Goal: Task Accomplishment & Management: Manage account settings

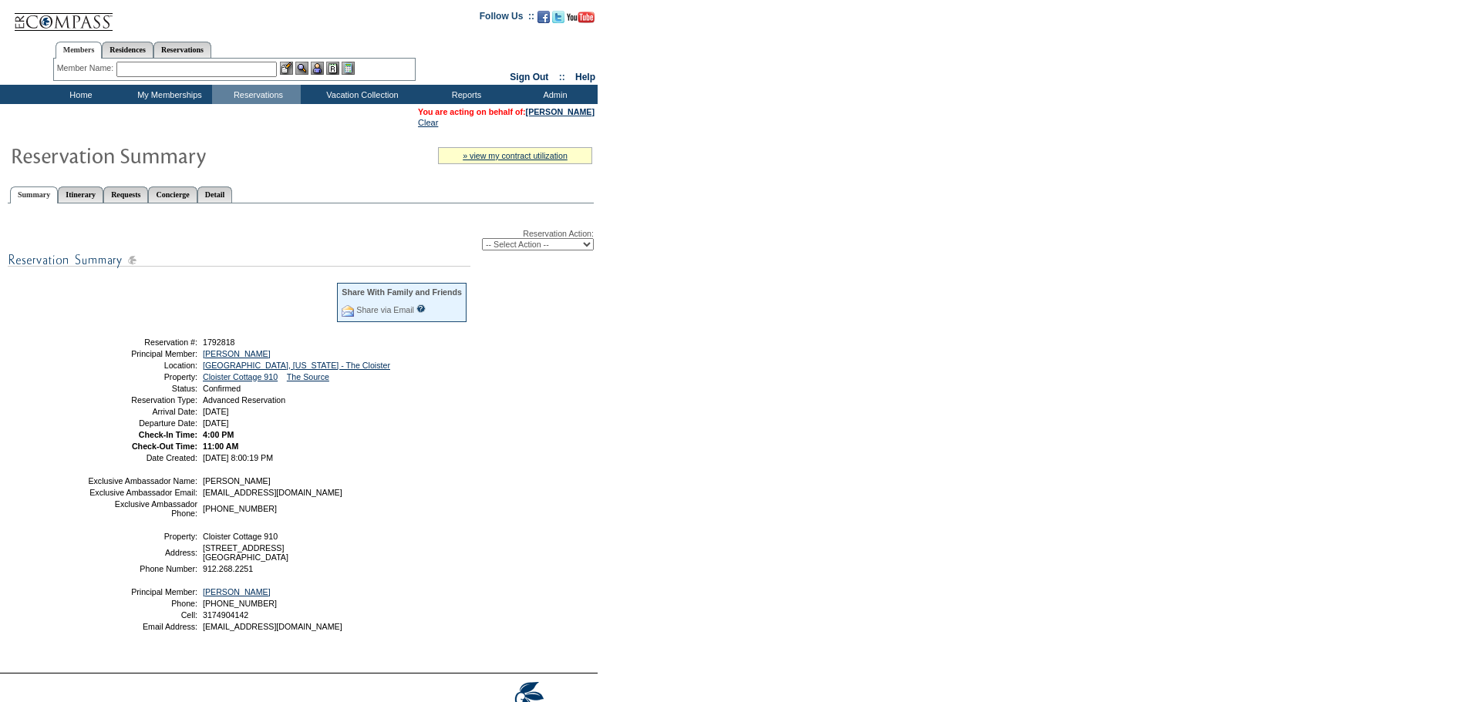
click at [587, 248] on select "-- Select Action -- Modify Reservation Dates Modify Reservation Cost Modify Occ…" at bounding box center [538, 244] width 112 height 12
select select "ChangeClubProp"
click at [482, 241] on select "-- Select Action -- Modify Reservation Dates Modify Reservation Cost Modify Occ…" at bounding box center [538, 244] width 112 height 12
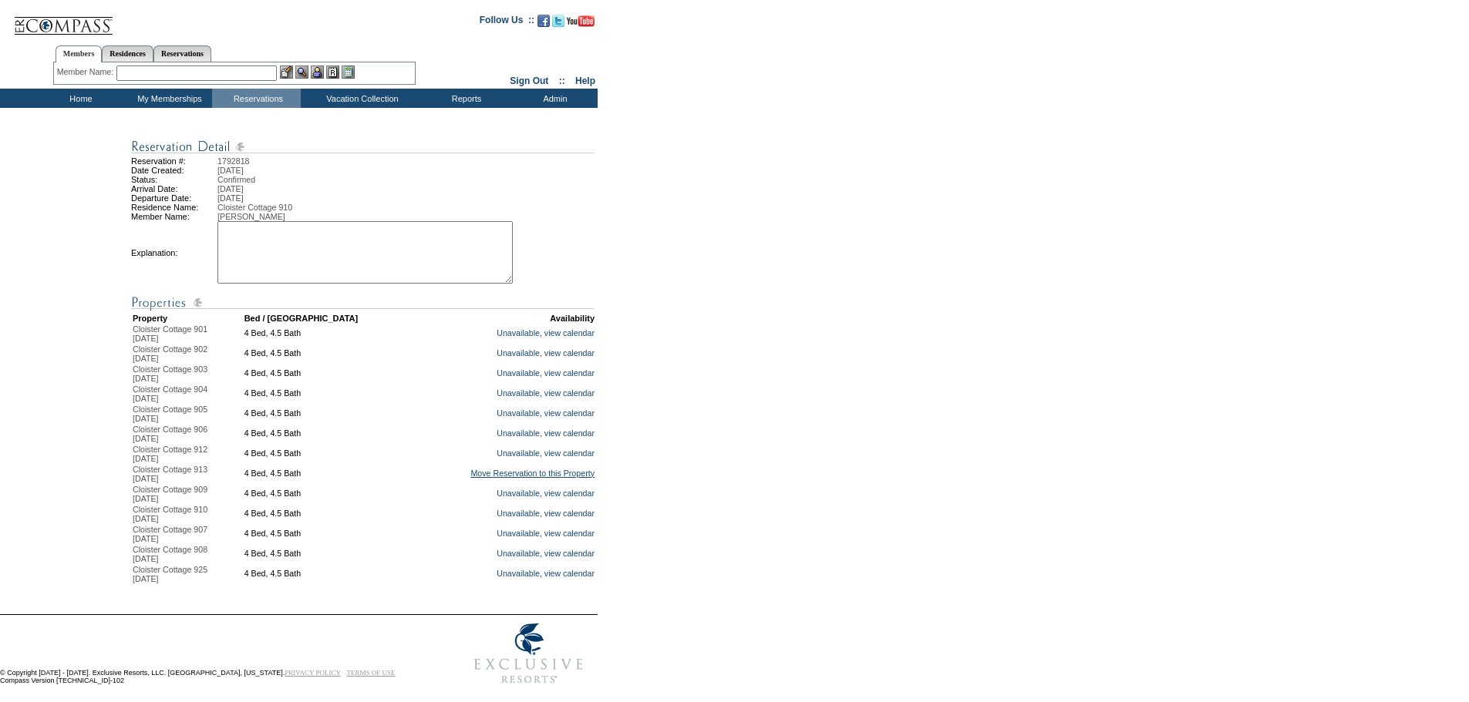
click at [476, 478] on link "Move Reservation to this Property" at bounding box center [532, 473] width 124 height 9
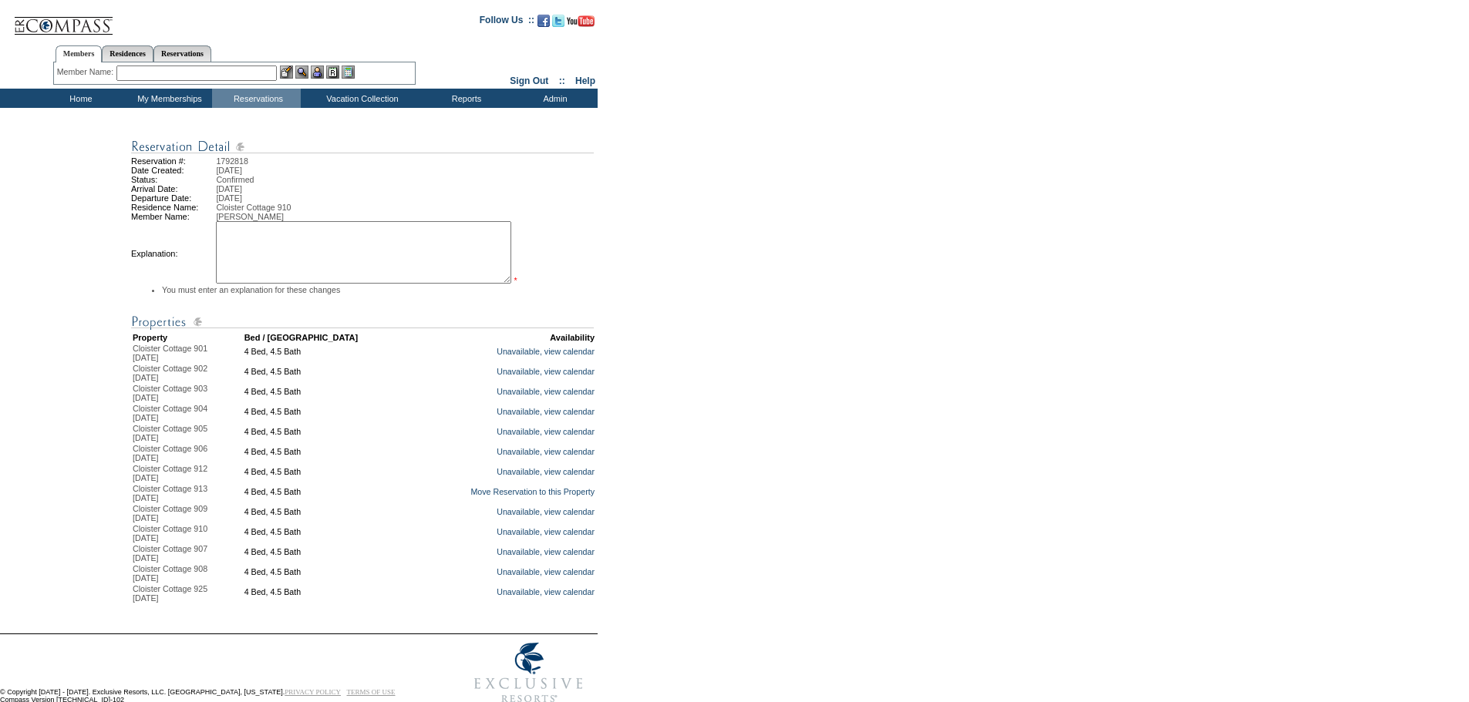
click at [309, 247] on textarea at bounding box center [363, 252] width 295 height 62
type textarea "contin stay"
click at [490, 495] on link "Move Reservation to this Property" at bounding box center [532, 490] width 124 height 9
